Goal: Information Seeking & Learning: Find specific page/section

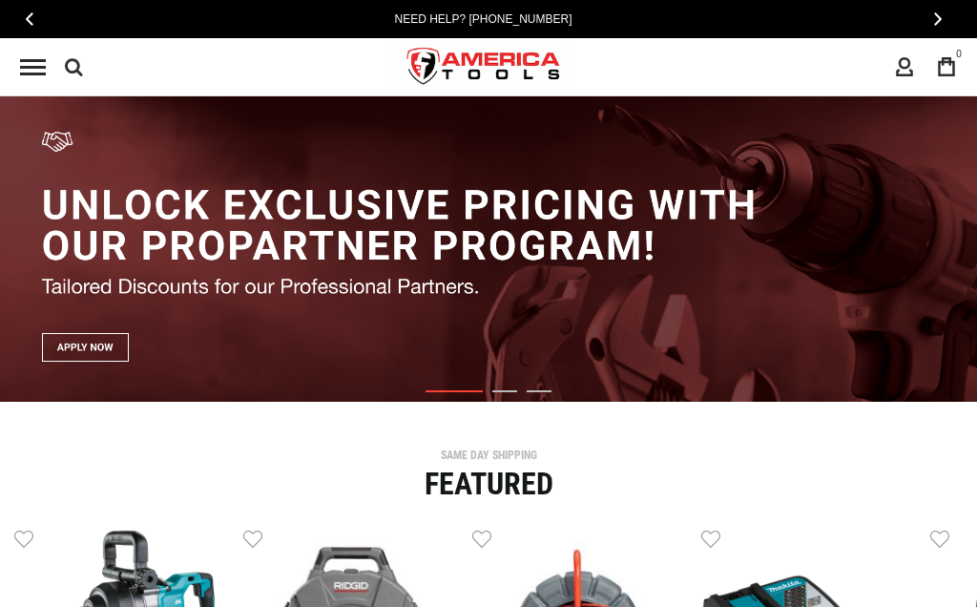
click at [80, 75] on icon at bounding box center [74, 66] width 18 height 29
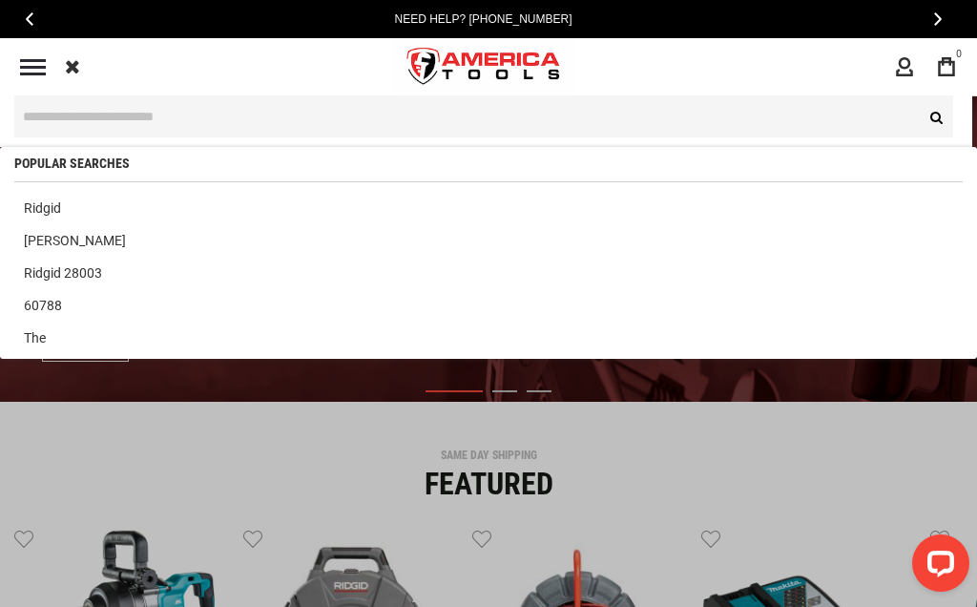
click at [160, 136] on input "text" at bounding box center [483, 116] width 938 height 42
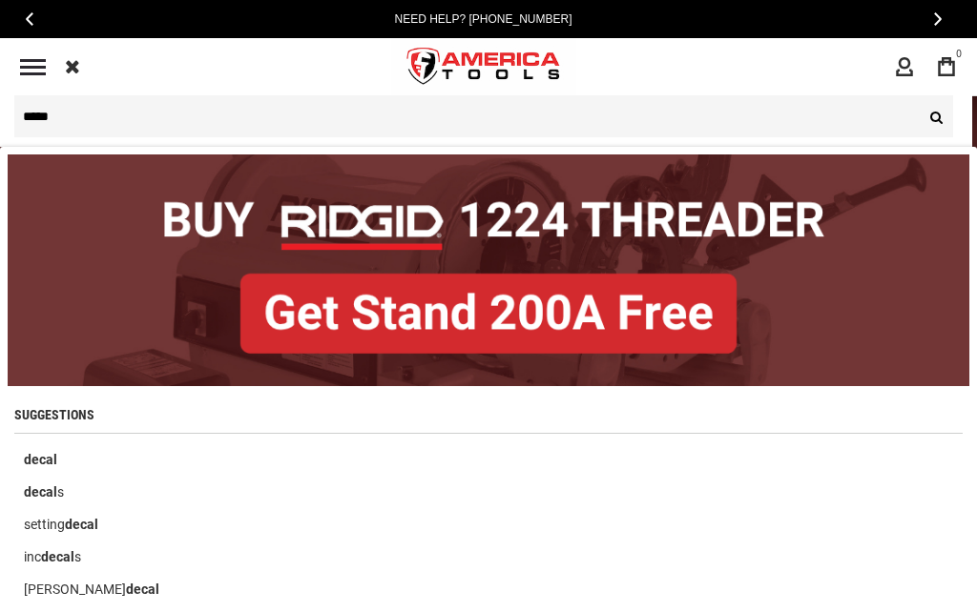
type input "*****"
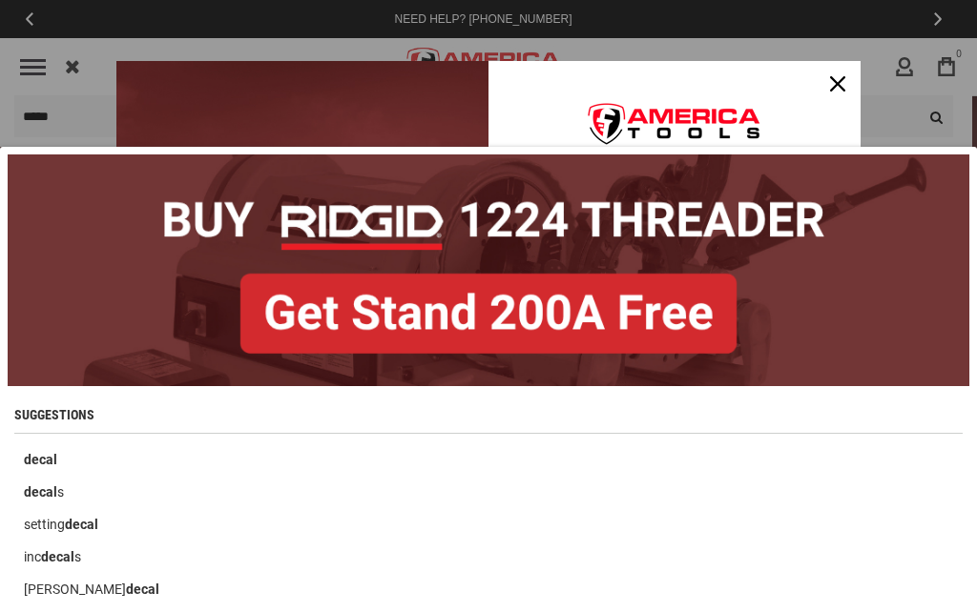
click at [528, 599] on link "greenlee decal" at bounding box center [488, 589] width 948 height 32
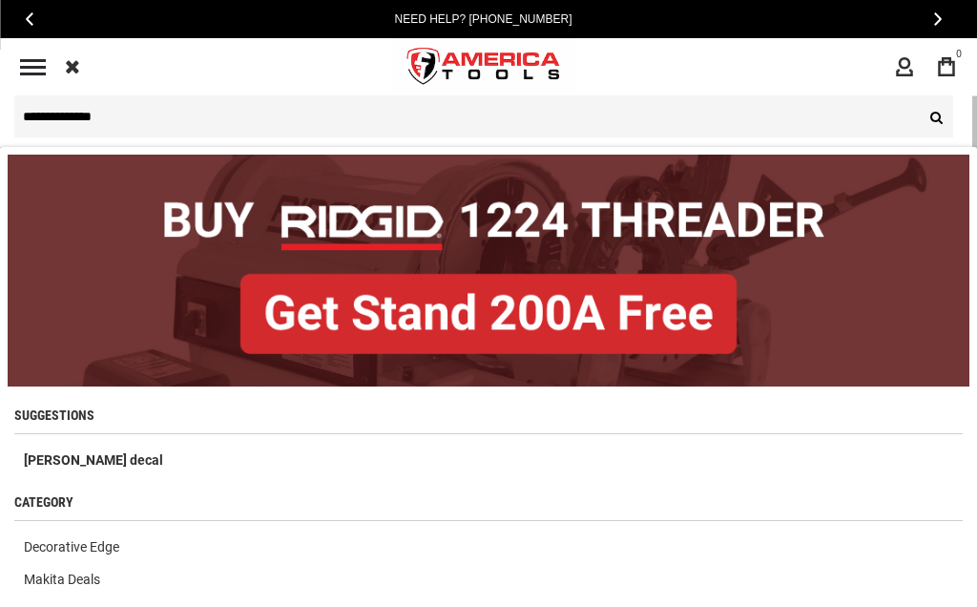
click at [75, 68] on icon at bounding box center [72, 66] width 15 height 29
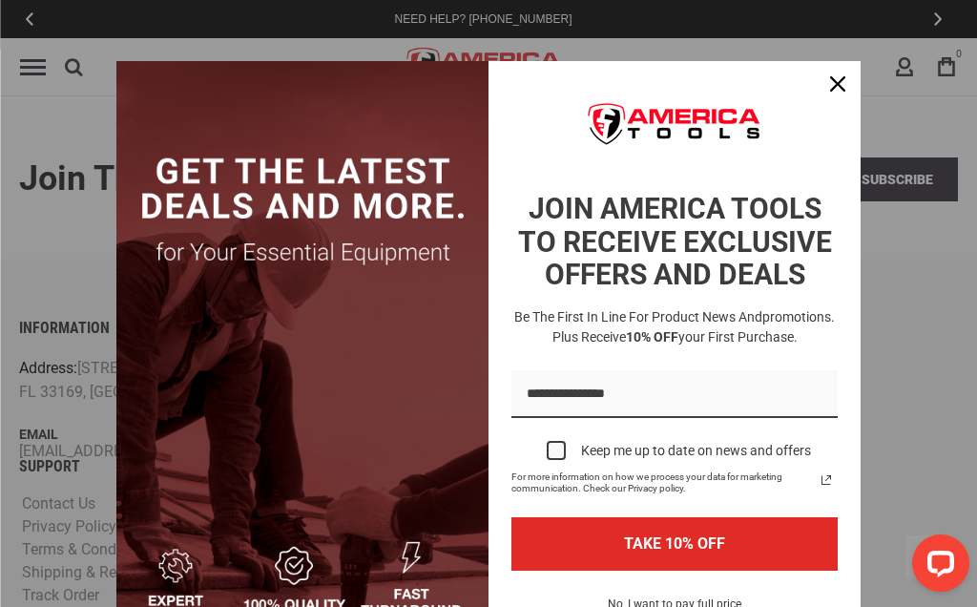
scroll to position [1049, 0]
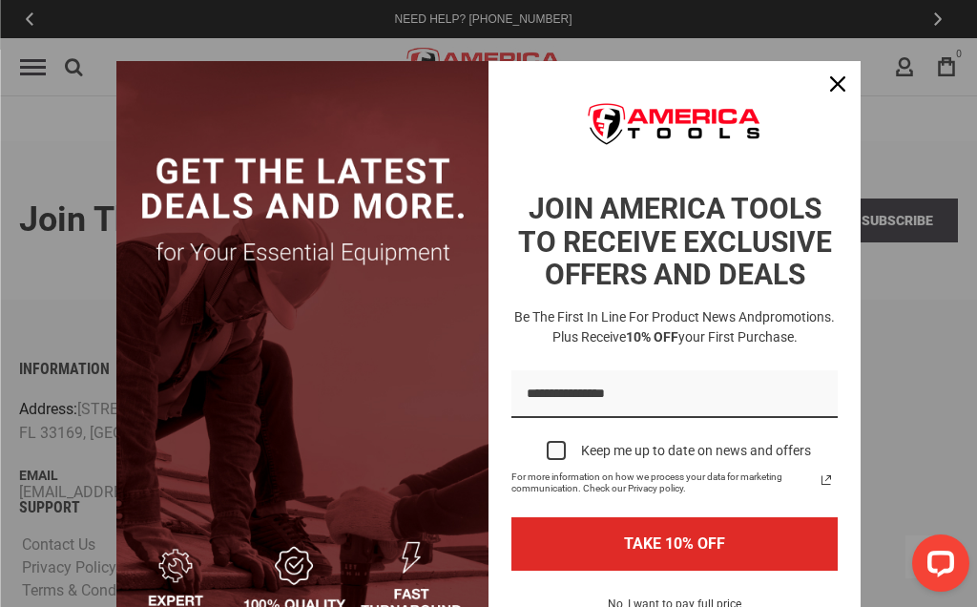
click at [831, 93] on div "Close" at bounding box center [837, 84] width 31 height 31
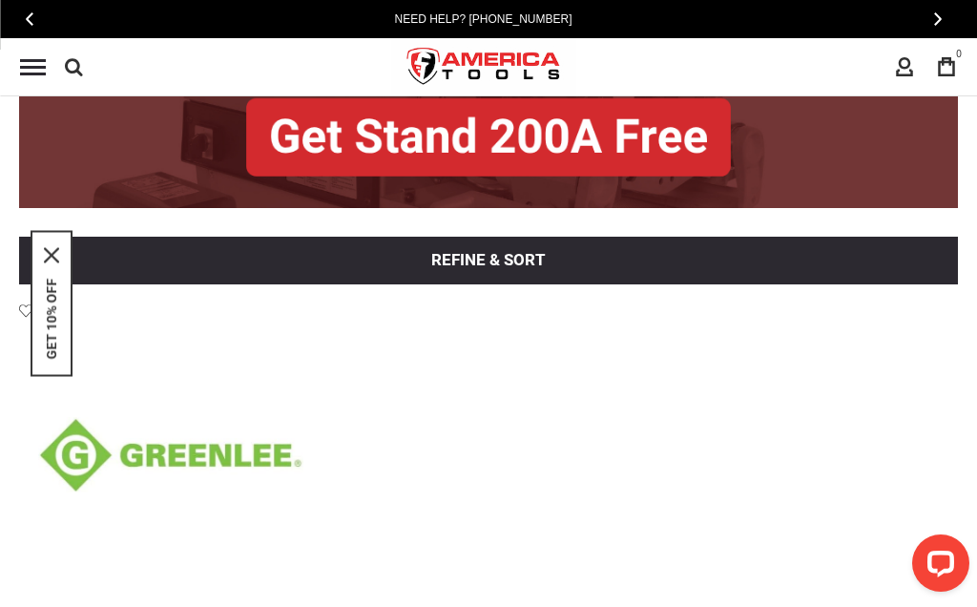
scroll to position [0, 0]
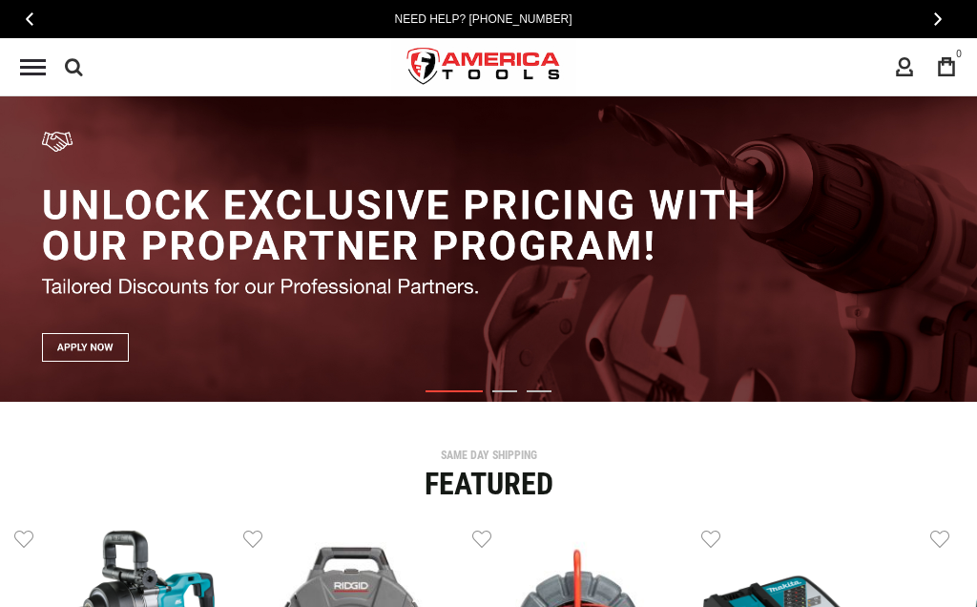
click at [80, 60] on icon at bounding box center [74, 66] width 18 height 29
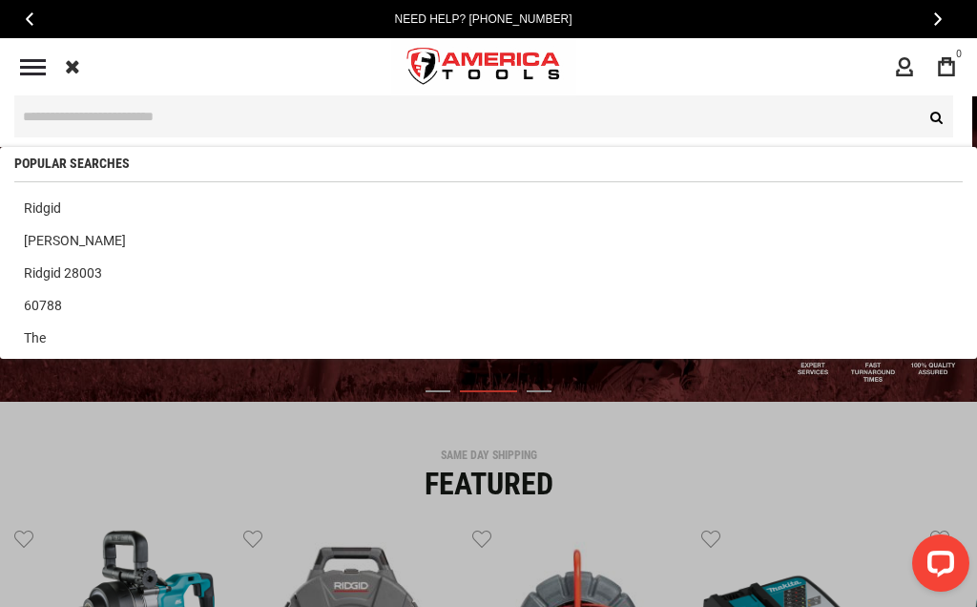
click at [103, 113] on input "text" at bounding box center [483, 116] width 938 height 42
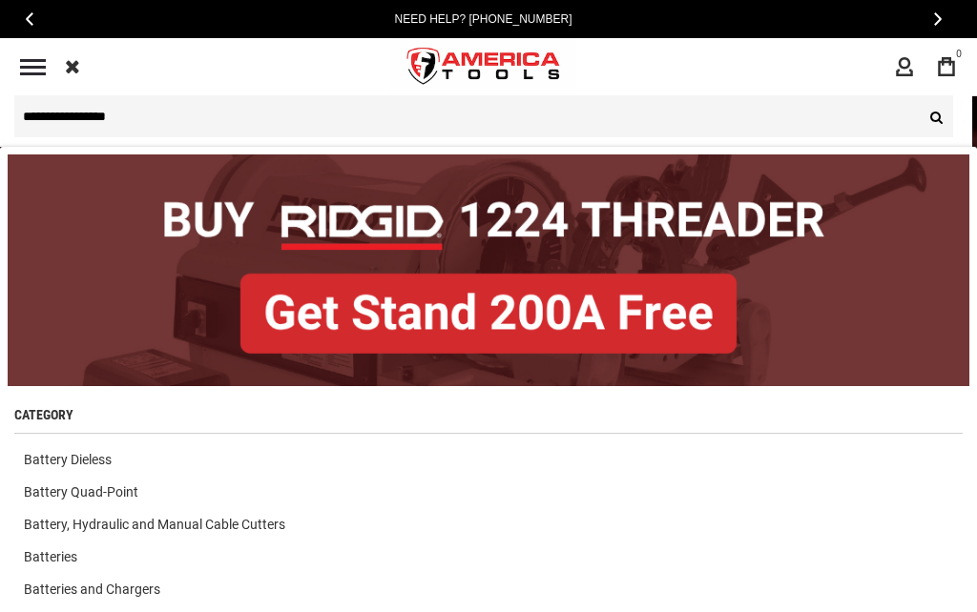
type input "**********"
click at [934, 116] on button "Search" at bounding box center [934, 116] width 38 height 42
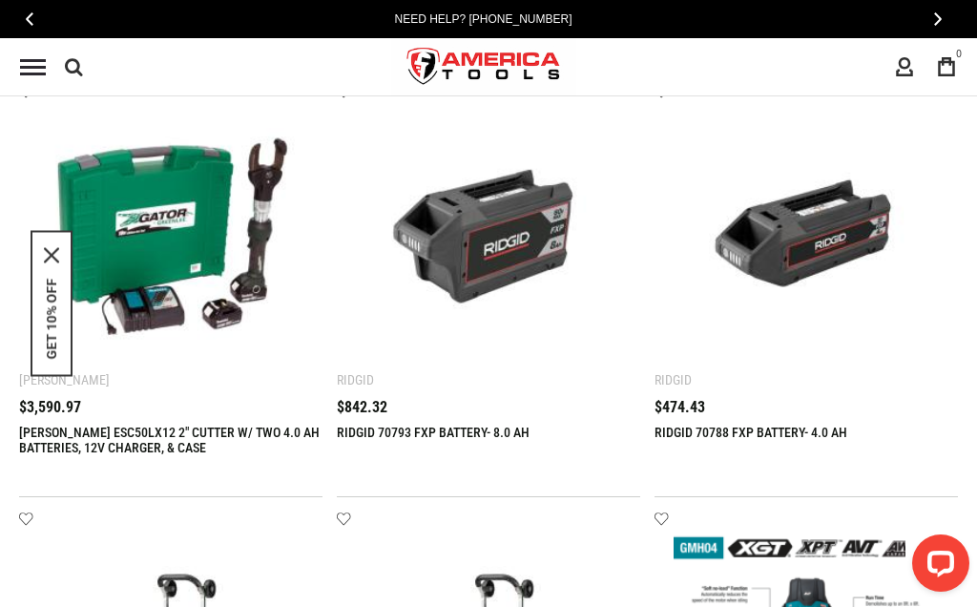
scroll to position [1682, 0]
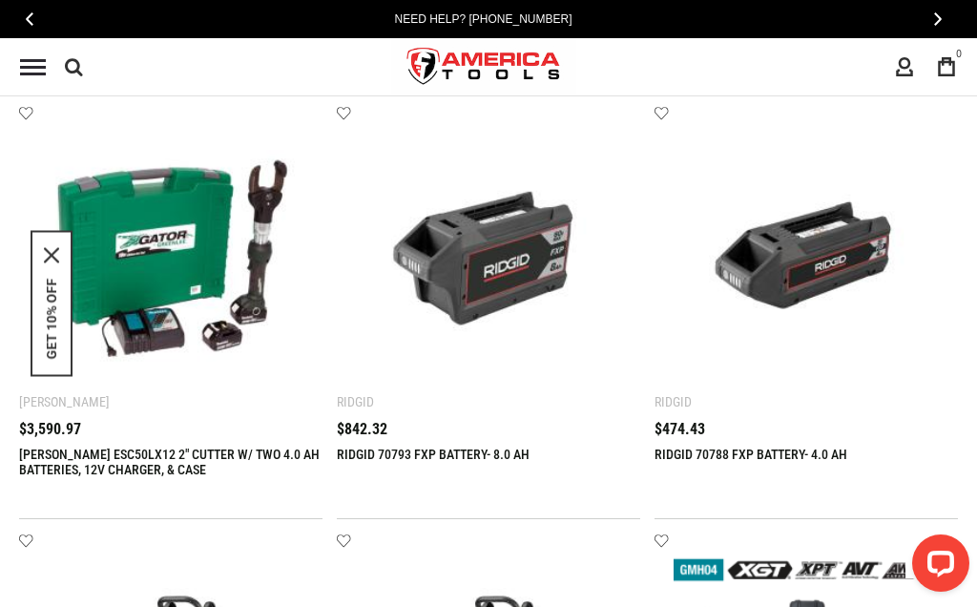
click at [914, 475] on div "RIDGID 70788 FXP BATTERY- 4.0 AH" at bounding box center [805, 470] width 303 height 48
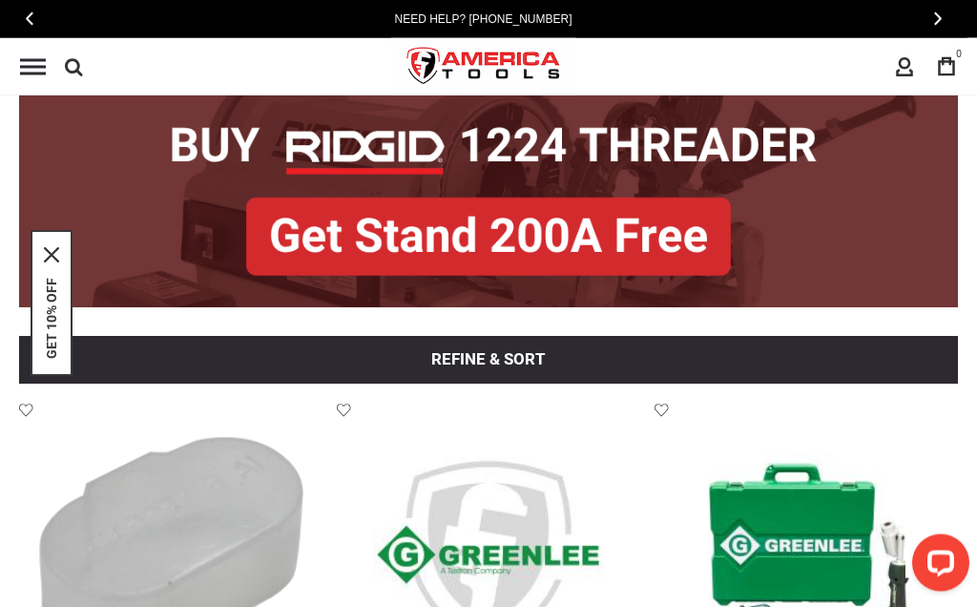
scroll to position [0, 0]
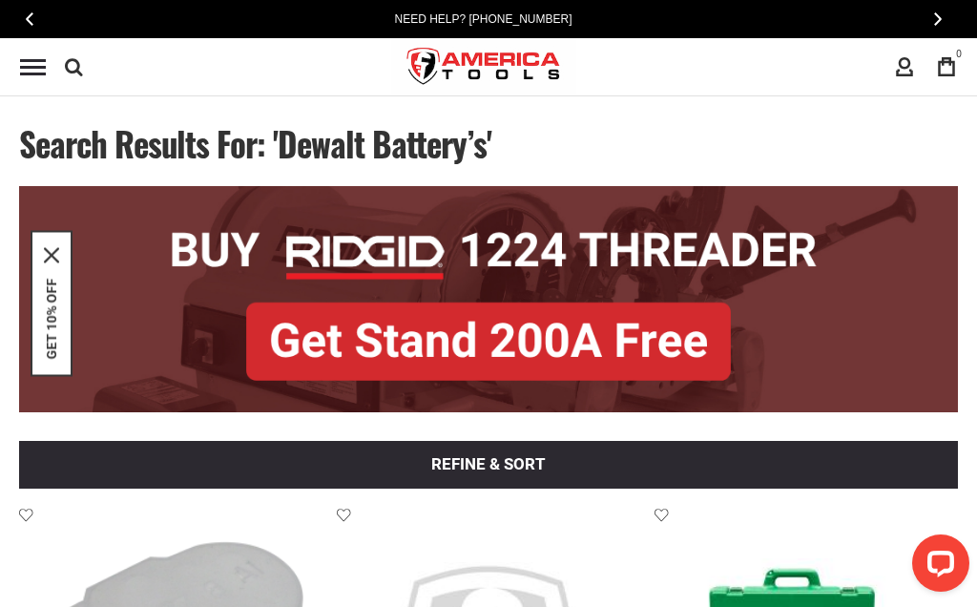
click at [140, 62] on div "**********" at bounding box center [483, 66] width 967 height 57
click at [80, 62] on icon at bounding box center [74, 66] width 18 height 29
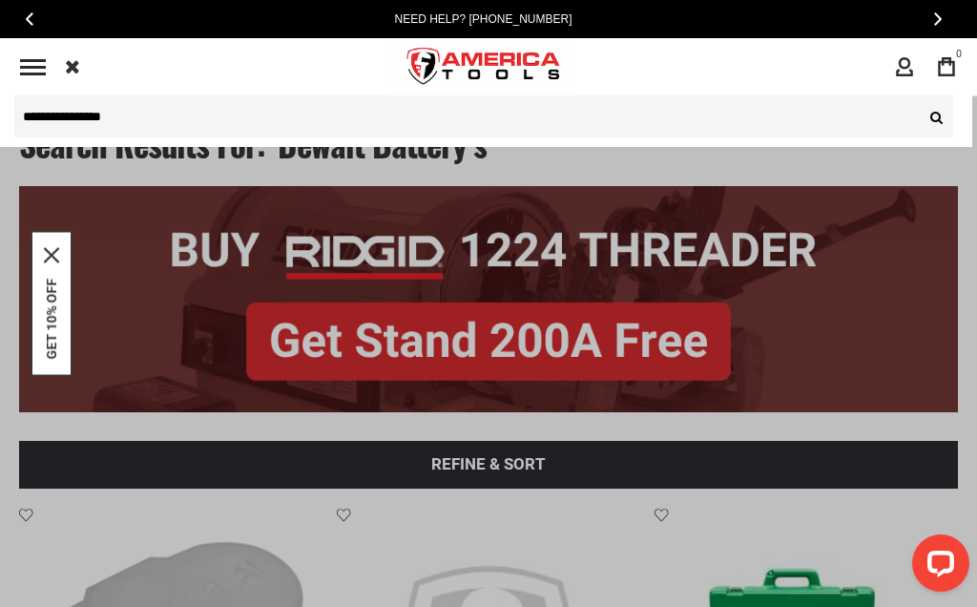
type input "**********"
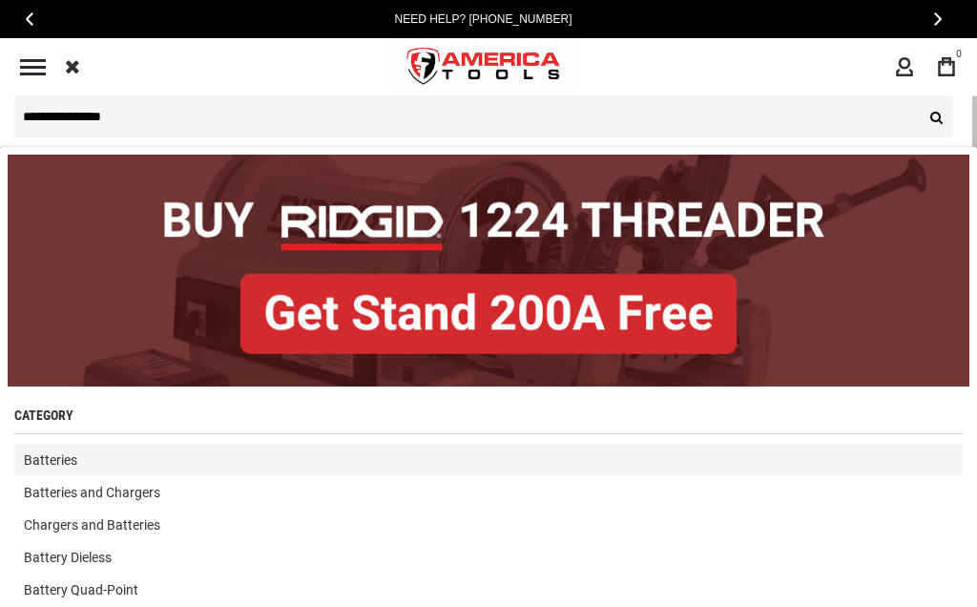
click at [74, 456] on link "Batteries" at bounding box center [488, 459] width 948 height 32
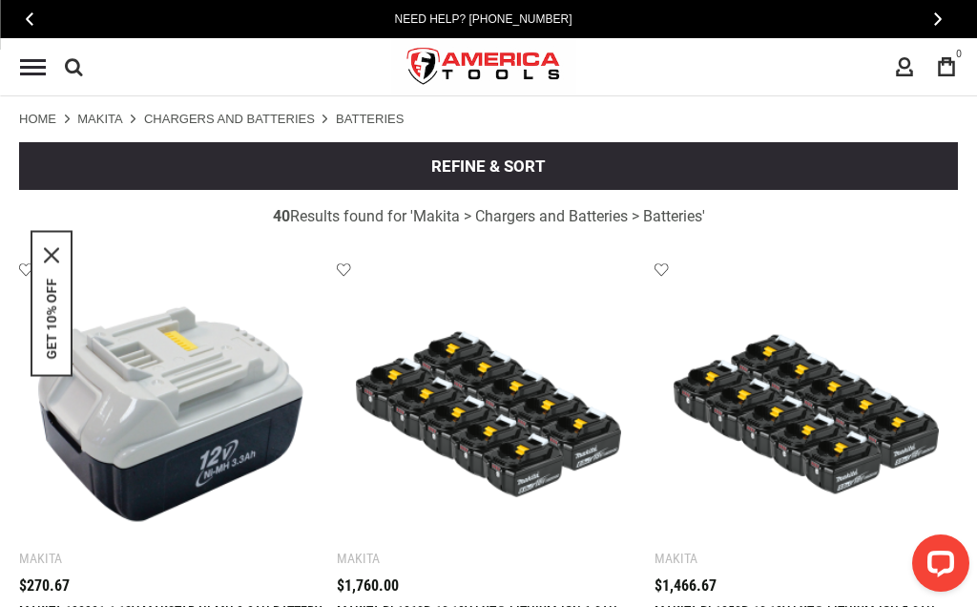
click at [80, 67] on icon at bounding box center [74, 66] width 18 height 29
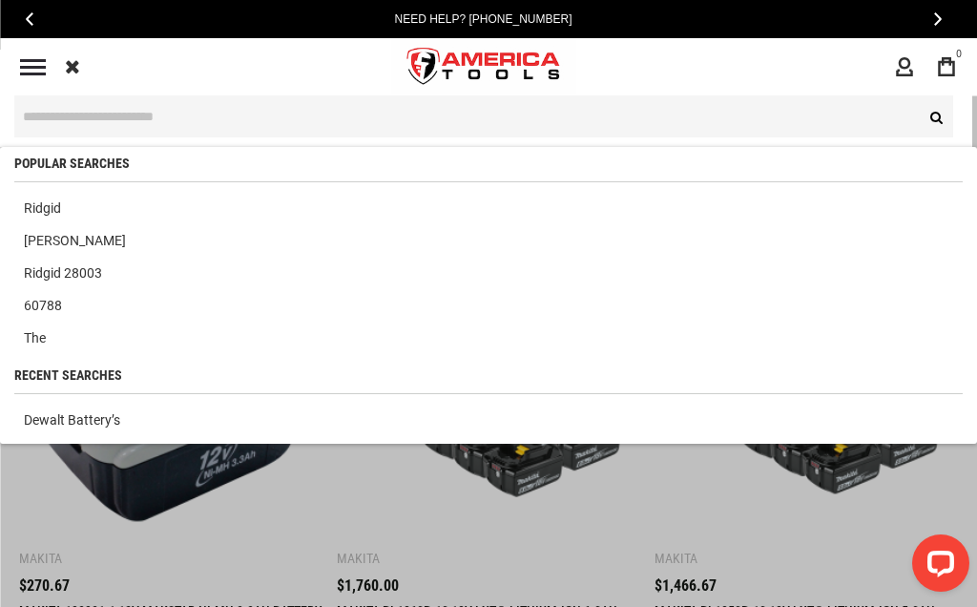
click at [79, 62] on icon at bounding box center [72, 66] width 15 height 29
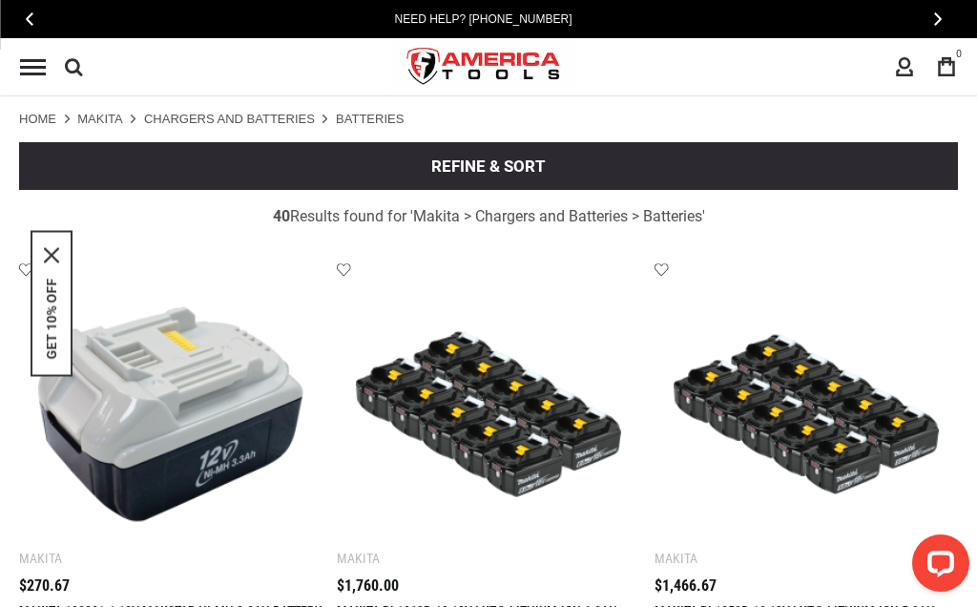
click at [80, 72] on icon at bounding box center [74, 66] width 18 height 29
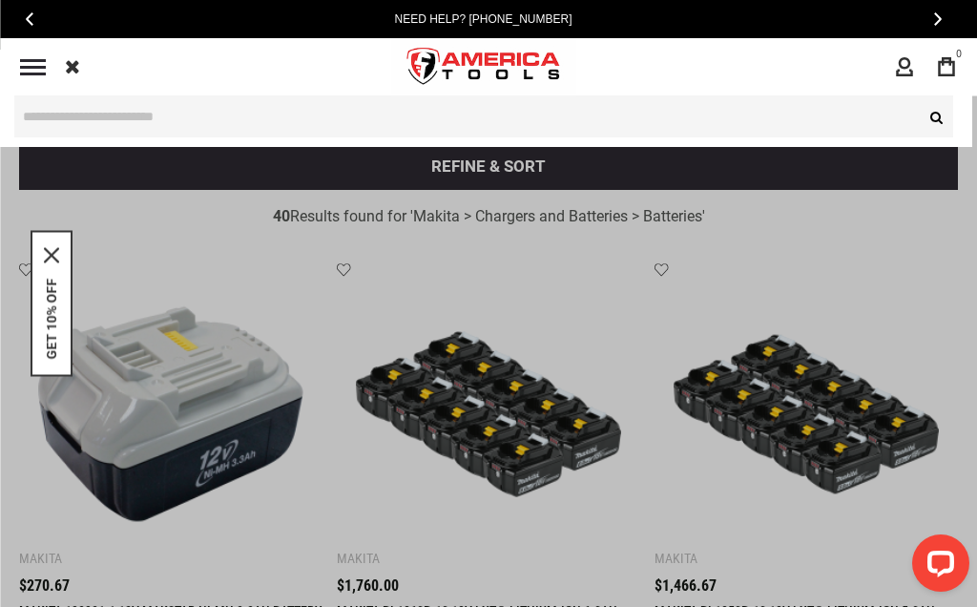
click at [639, 91] on div "Navigation Reviews About Blog Repairs Contact Us Search Advanced Search Search …" at bounding box center [483, 66] width 967 height 57
click at [638, 90] on div "Navigation Reviews About Blog Repairs Contact Us Search Advanced Search Search …" at bounding box center [483, 66] width 967 height 57
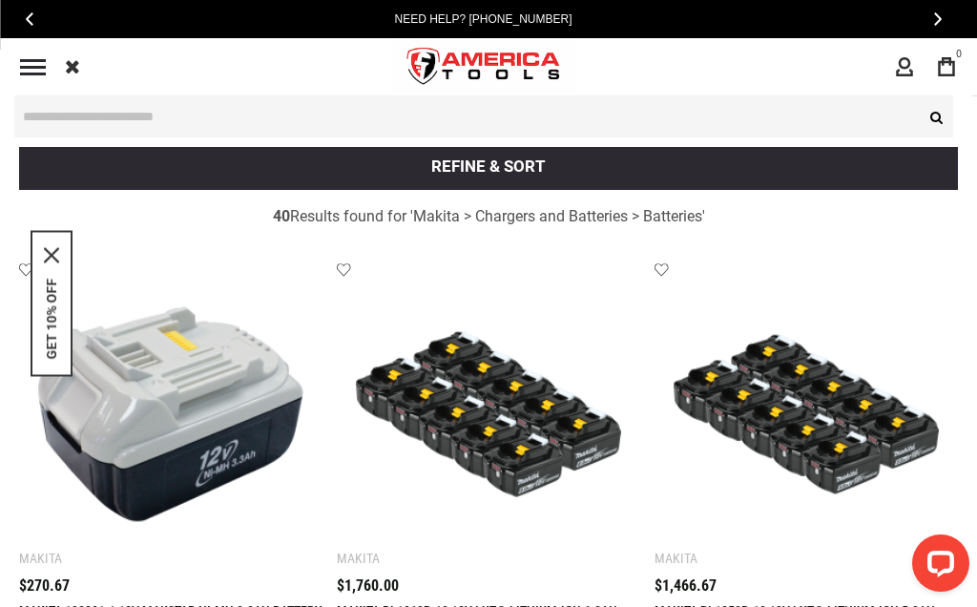
click at [670, 65] on div "Navigation Reviews About Blog Repairs Contact Us Search Advanced Search Search …" at bounding box center [483, 66] width 967 height 57
click at [136, 70] on div "Navigation Reviews About Blog Repairs Contact Us Search Advanced Search Search …" at bounding box center [483, 66] width 967 height 57
click at [166, 109] on input "text" at bounding box center [483, 116] width 938 height 42
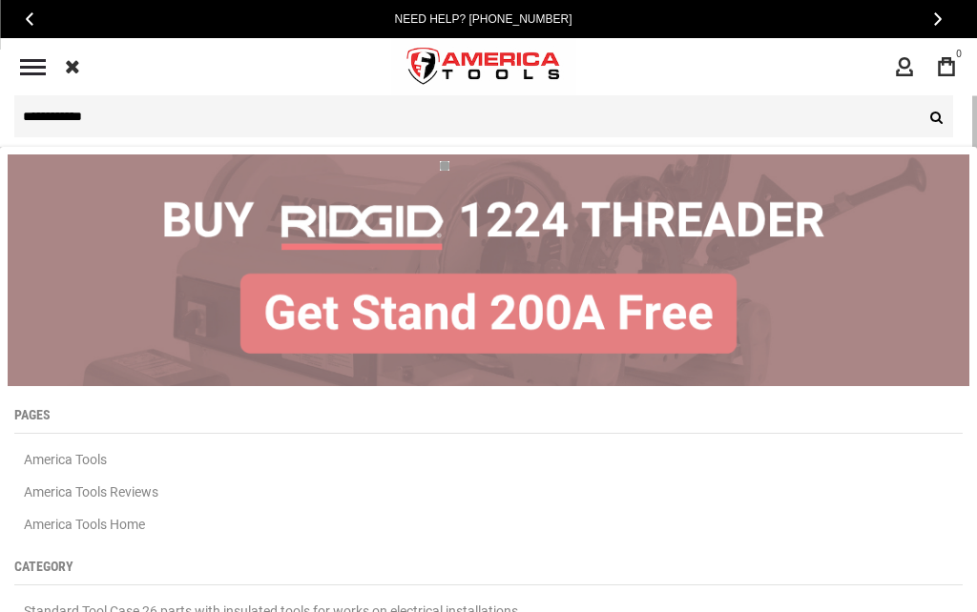
type input "**********"
click at [934, 116] on button "Search" at bounding box center [934, 116] width 38 height 42
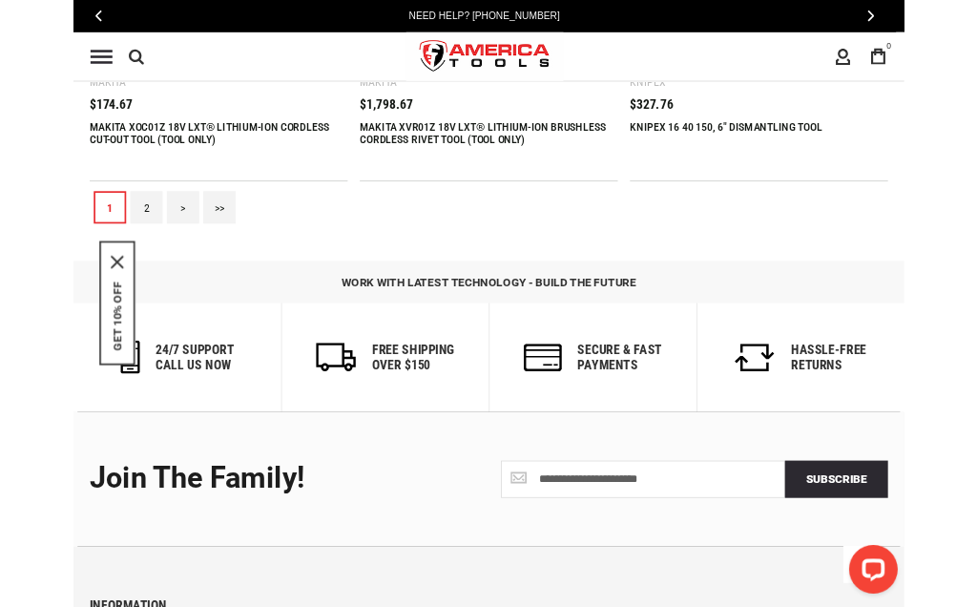
scroll to position [4314, 0]
